Goal: Complete application form

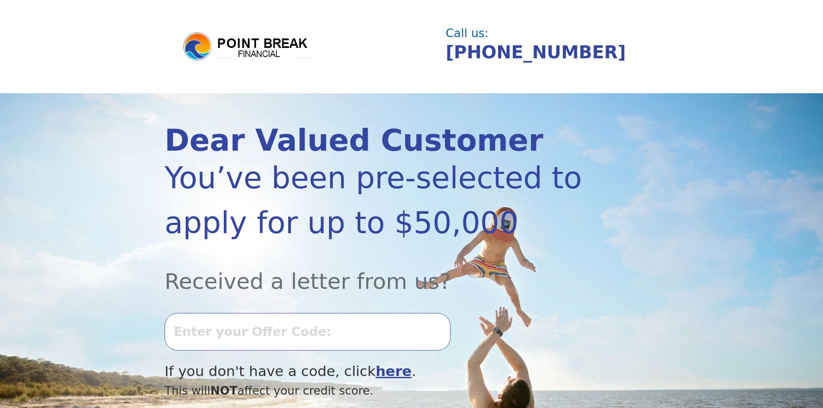
click at [263, 327] on input "text" at bounding box center [308, 331] width 286 height 37
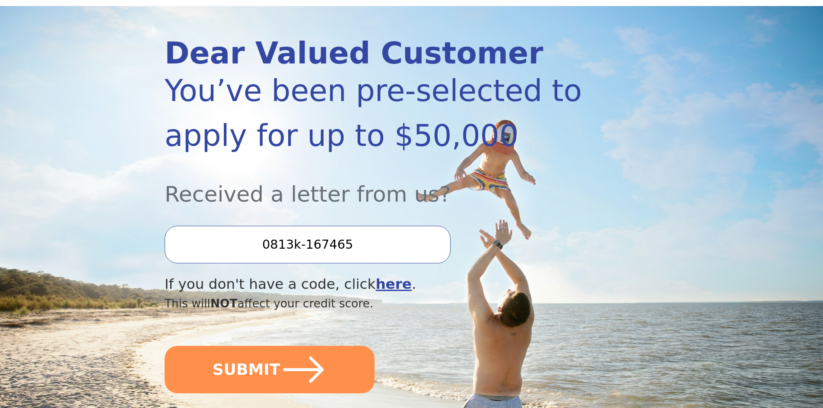
scroll to position [130, 0]
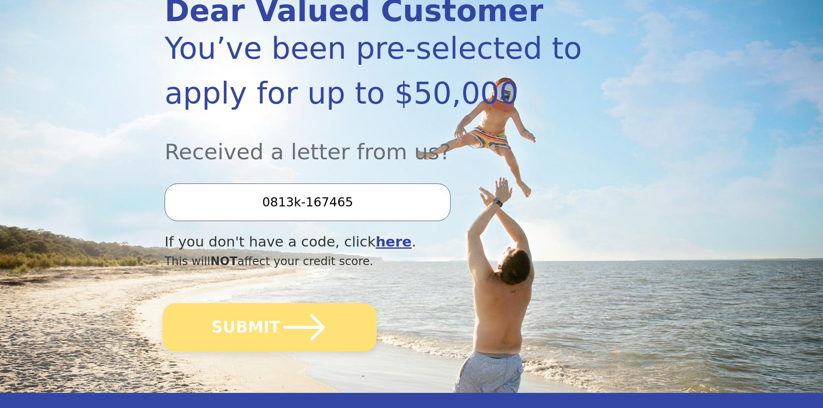
type input "0813k-167465"
click at [264, 330] on button "SUBMIT" at bounding box center [269, 327] width 214 height 48
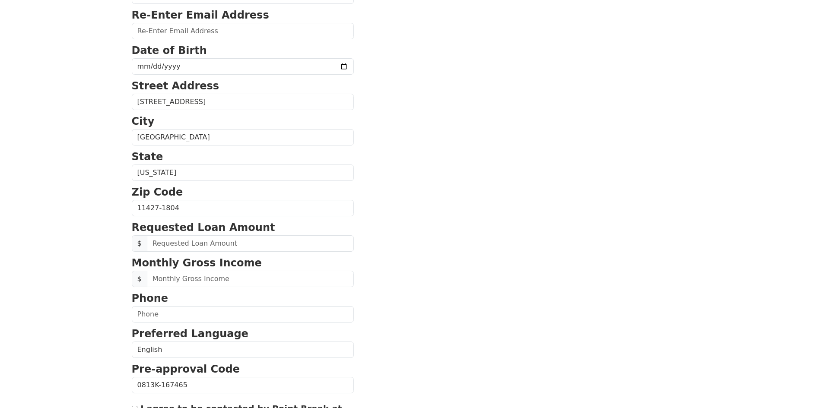
scroll to position [173, 0]
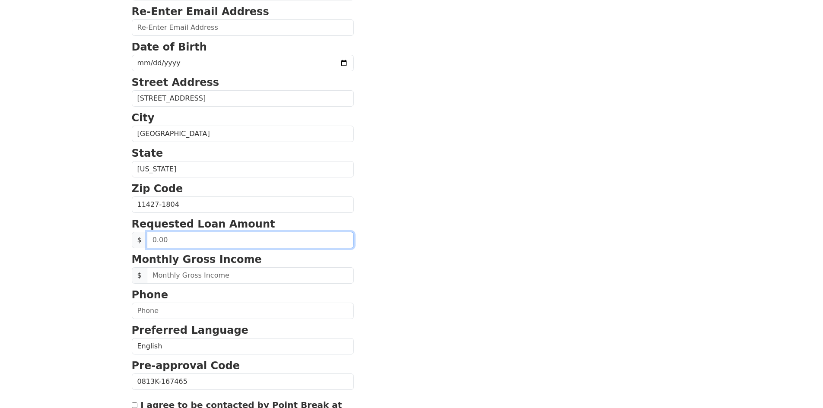
click at [149, 238] on input "text" at bounding box center [250, 240] width 207 height 16
click at [174, 238] on input "20.00" at bounding box center [250, 240] width 207 height 16
click at [161, 240] on input "20.00" at bounding box center [250, 240] width 207 height 16
click at [159, 240] on input "200.00" at bounding box center [250, 240] width 207 height 16
click at [181, 239] on input "200.00" at bounding box center [250, 240] width 207 height 16
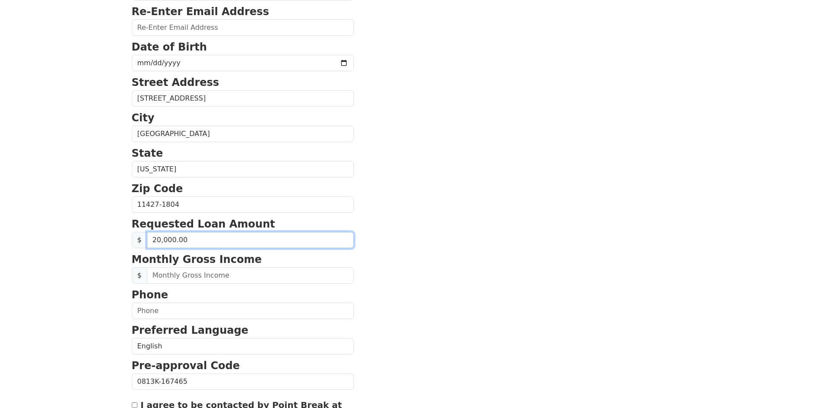
click at [190, 239] on input "20,000.00" at bounding box center [250, 240] width 207 height 16
type input "20,000.00"
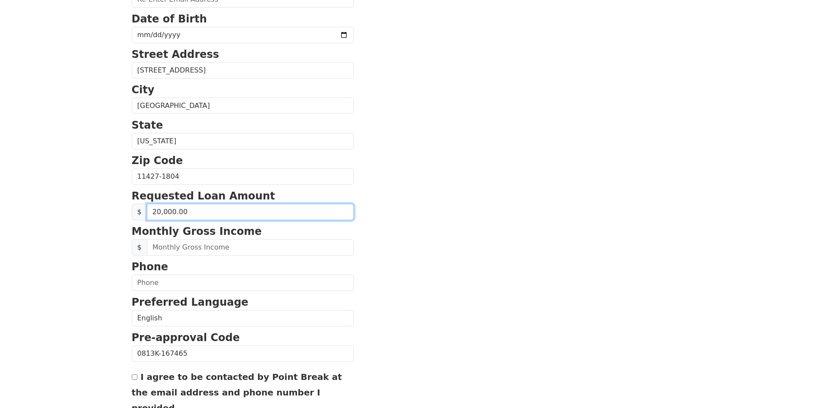
scroll to position [216, 0]
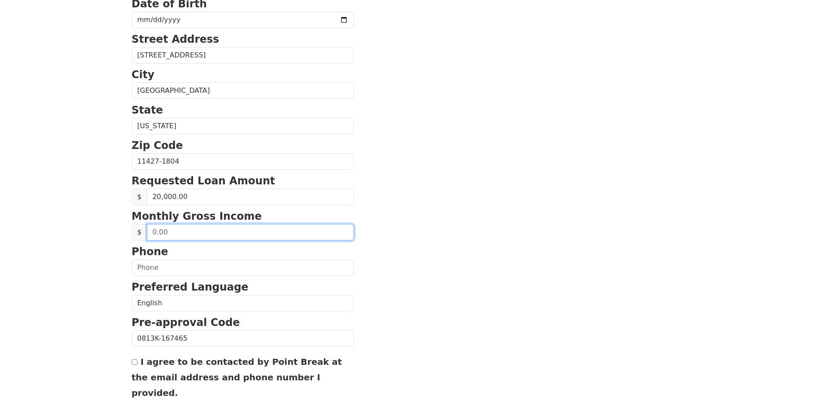
click at [178, 233] on input "text" at bounding box center [250, 232] width 207 height 16
type input "1,000.00"
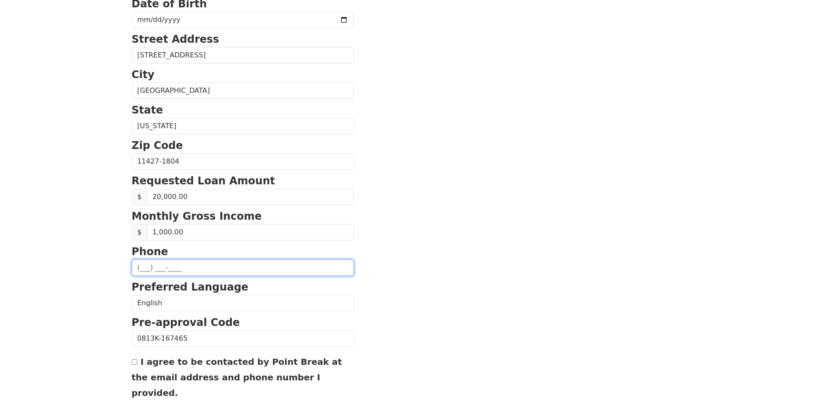
click at [177, 269] on input "text" at bounding box center [243, 268] width 222 height 16
type input "(646) 703-8409"
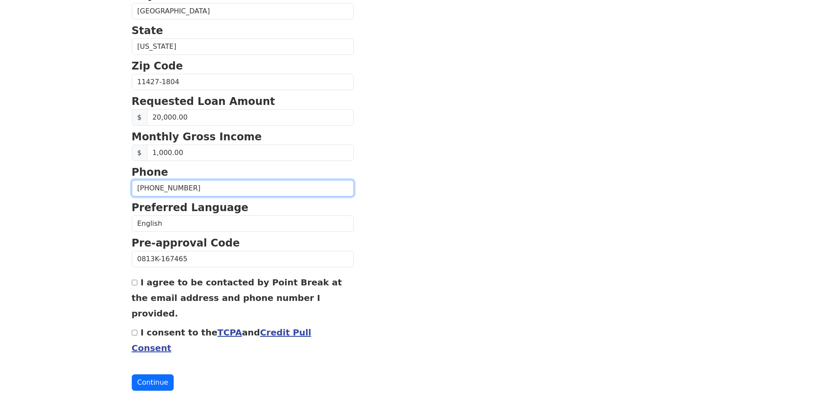
scroll to position [302, 0]
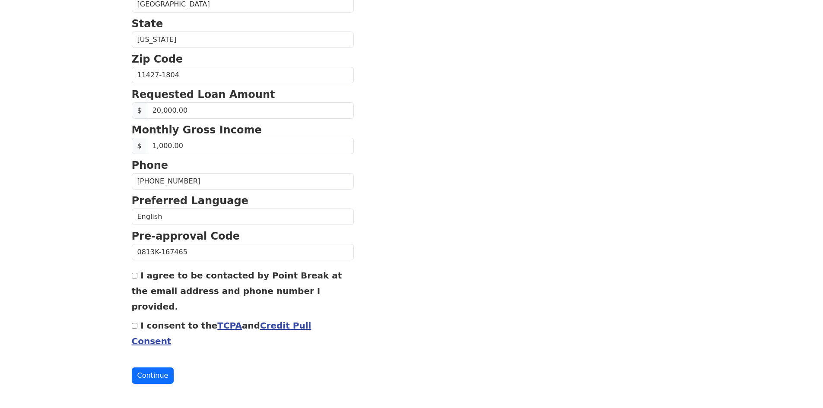
click at [134, 273] on input "I agree to be contacted by Point Break at the email address and phone number I …" at bounding box center [135, 276] width 6 height 6
checkbox input "true"
click at [137, 323] on input "I consent to the TCPA and Credit Pull Consent" at bounding box center [135, 326] width 6 height 6
checkbox input "true"
click at [157, 377] on button "Continue" at bounding box center [153, 376] width 42 height 16
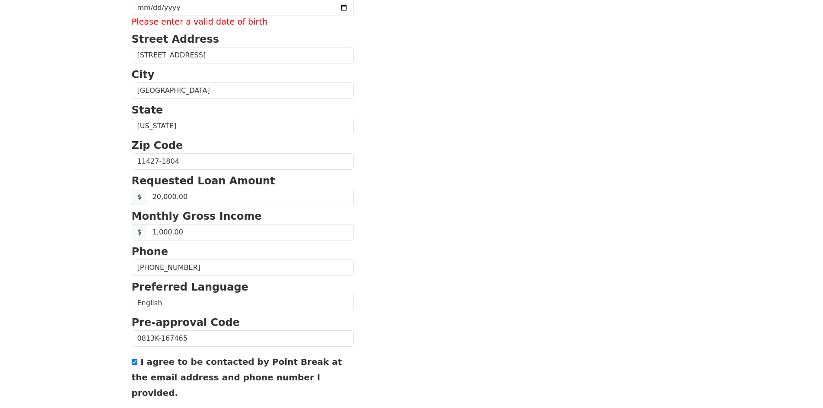
scroll to position [167, 0]
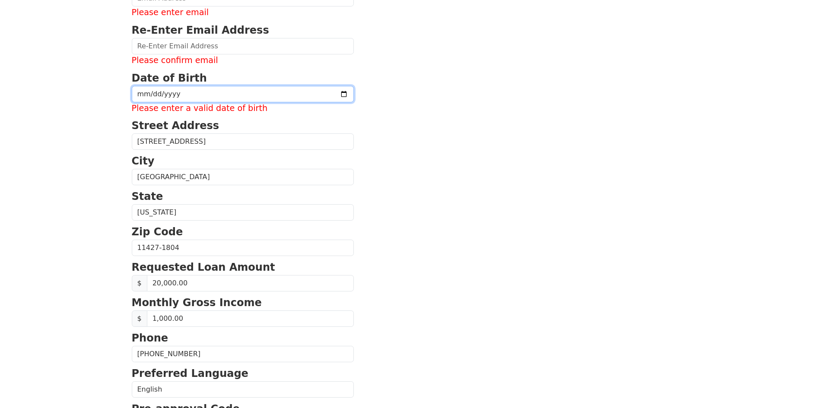
click at [184, 90] on input "date" at bounding box center [243, 94] width 222 height 16
type input "1965-09-17"
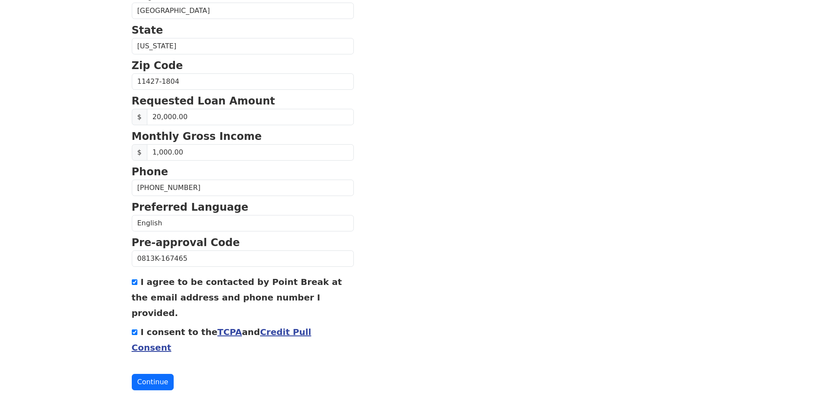
scroll to position [334, 0]
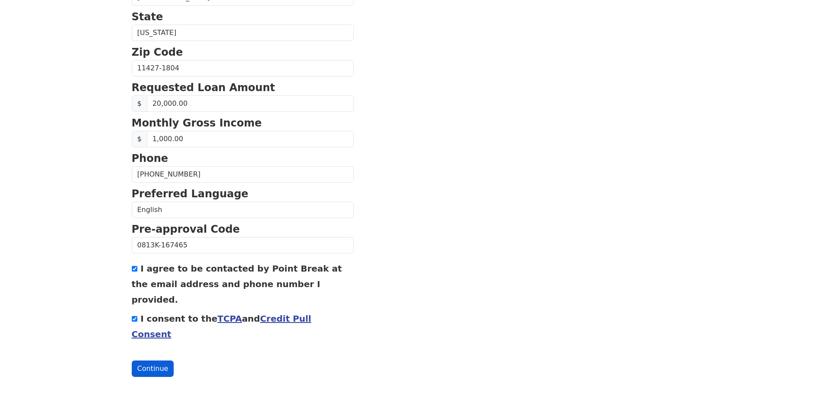
click at [161, 371] on button "Continue" at bounding box center [153, 369] width 42 height 16
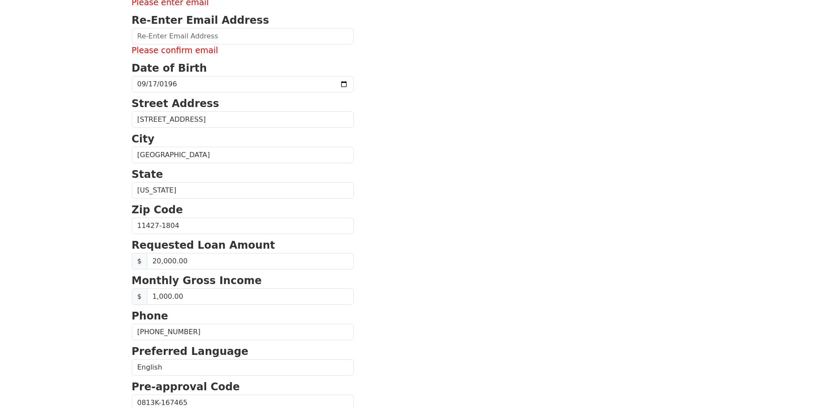
scroll to position [162, 0]
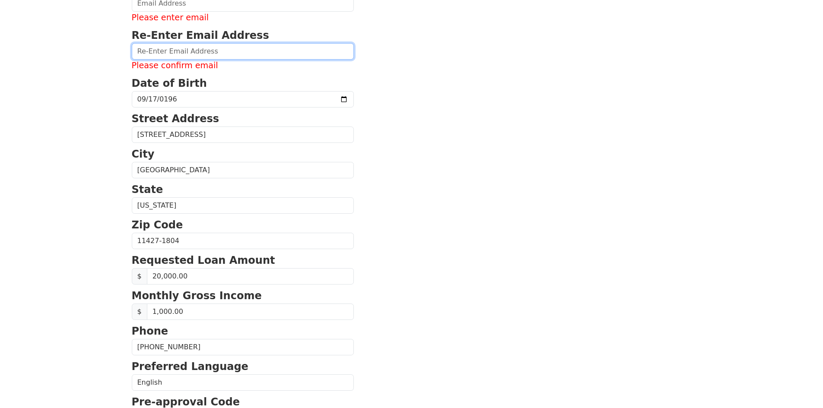
click at [176, 52] on input "email" at bounding box center [243, 51] width 222 height 16
type input "DIANAVALERAOQUENDO@GMAIL.COM"
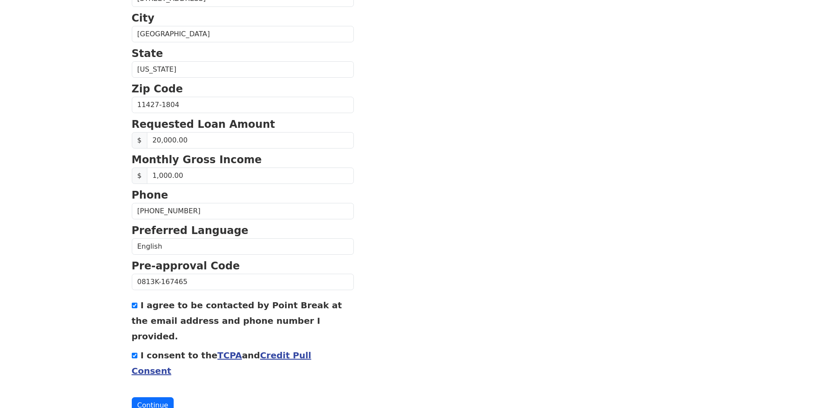
scroll to position [322, 0]
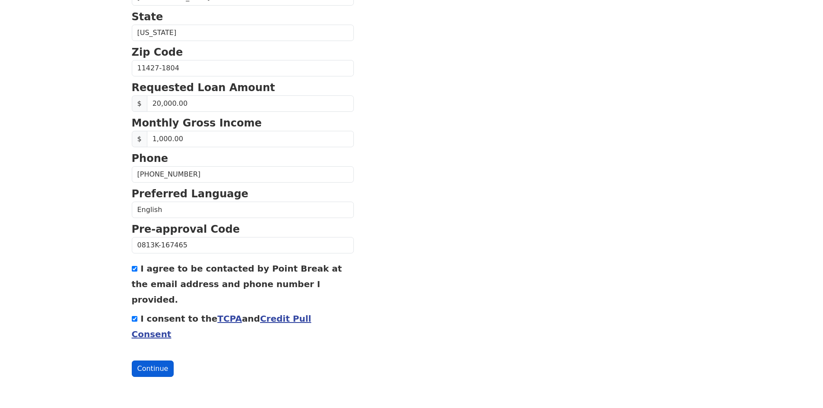
click at [146, 368] on button "Continue" at bounding box center [153, 369] width 42 height 16
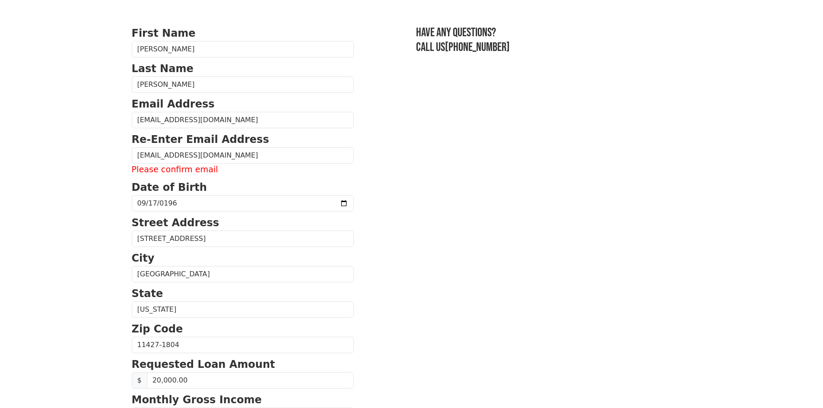
scroll to position [19, 0]
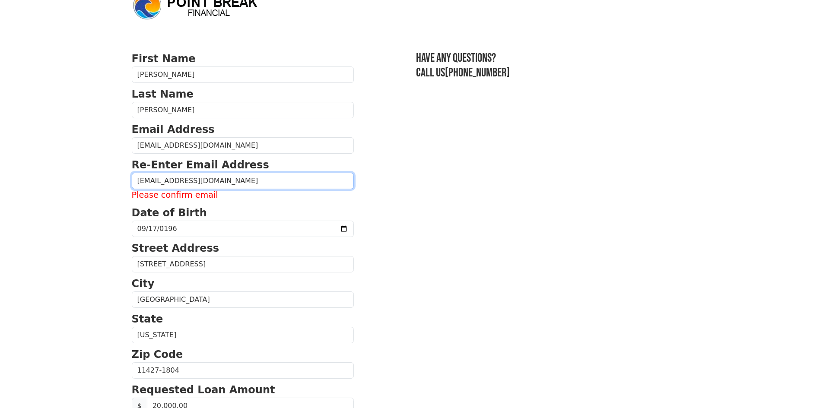
click at [274, 181] on input "DIANAVALERAOQUENDO@GMAIL.COM" at bounding box center [243, 181] width 222 height 16
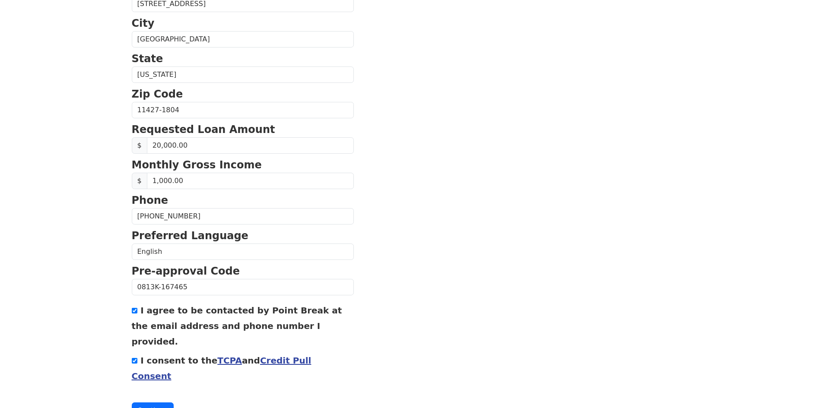
scroll to position [322, 0]
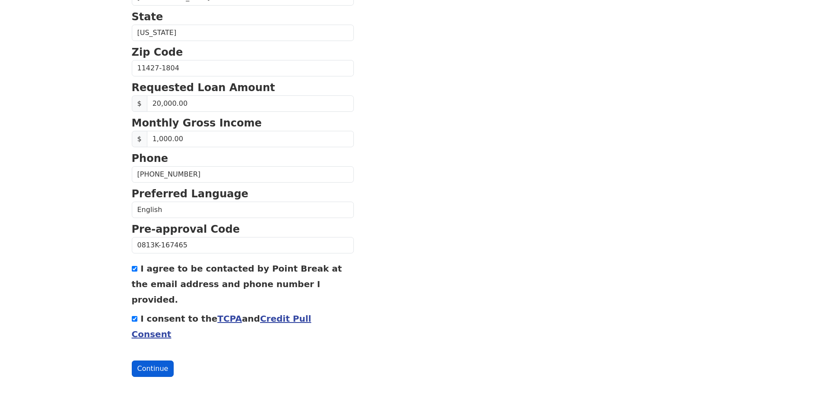
click at [144, 367] on button "Continue" at bounding box center [153, 369] width 42 height 16
click at [161, 370] on button "Continue" at bounding box center [153, 369] width 42 height 16
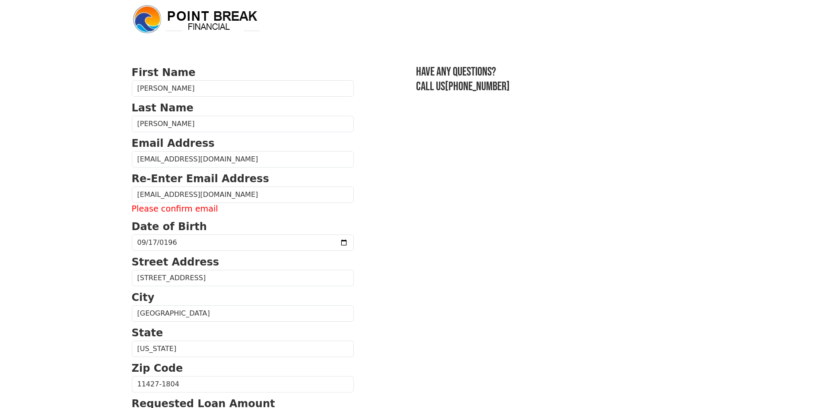
scroll to position [0, 0]
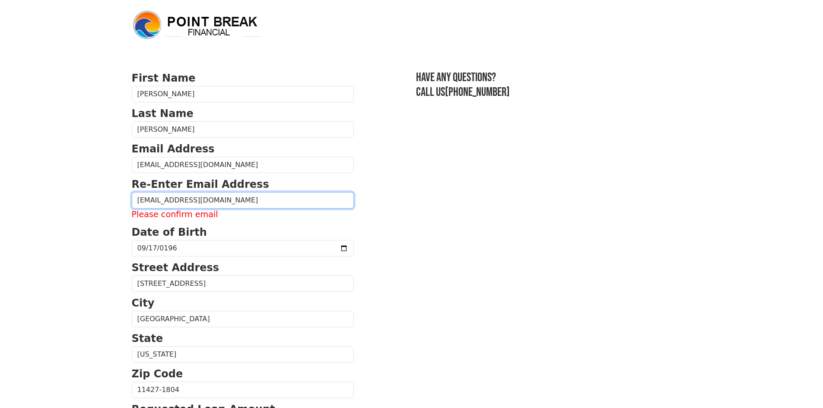
click at [298, 198] on input "DIANAVALERAOQUENDO@GMAIL.COM" at bounding box center [243, 200] width 222 height 16
type input "D"
click at [298, 197] on input "email" at bounding box center [243, 200] width 222 height 16
type input "DIANAVALERAOQUENDO@GMAIL.COM"
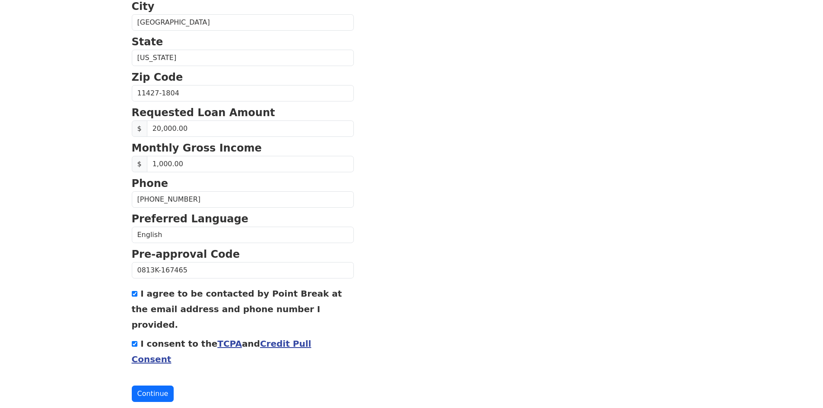
scroll to position [309, 0]
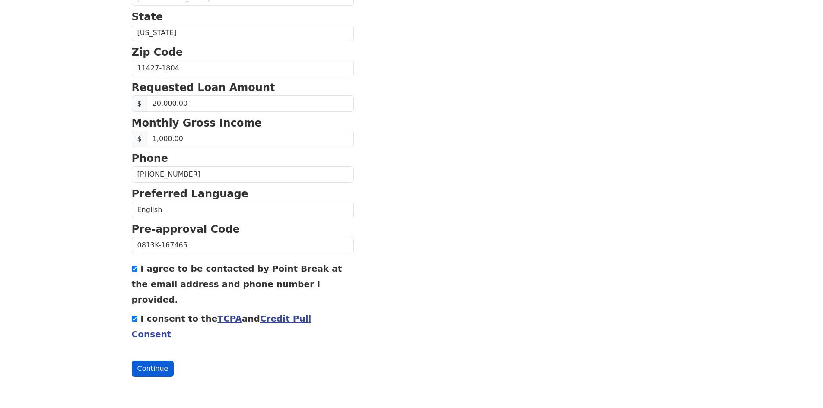
click at [161, 370] on button "Continue" at bounding box center [153, 369] width 42 height 16
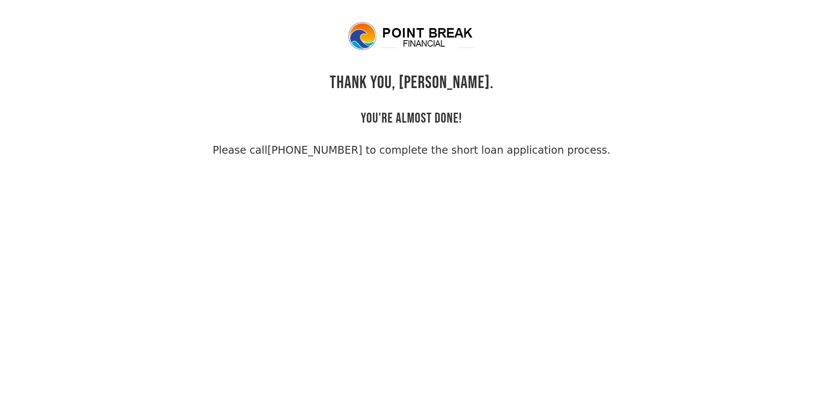
click at [793, 101] on body "THANK YOU, [PERSON_NAME]. YOU'RE ALMOST DONE! Please call [PHONE_NUMBER] to com…" at bounding box center [411, 225] width 823 height 408
